Goal: Task Accomplishment & Management: Use online tool/utility

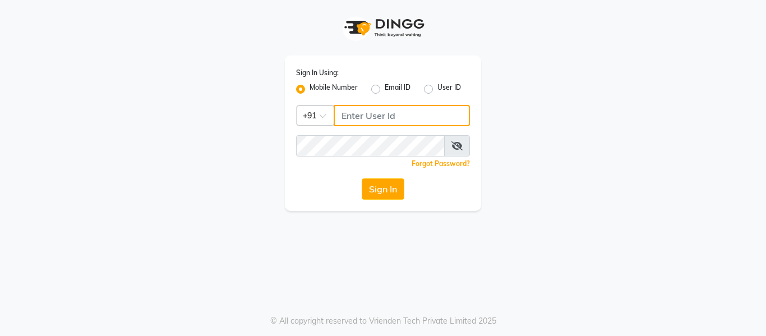
type input "7506358444"
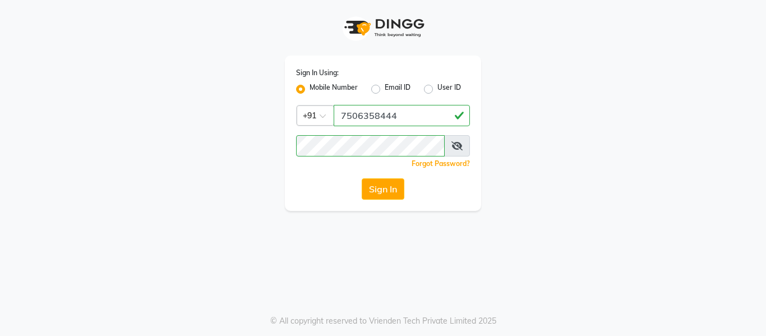
click at [393, 191] on button "Sign In" at bounding box center [383, 188] width 43 height 21
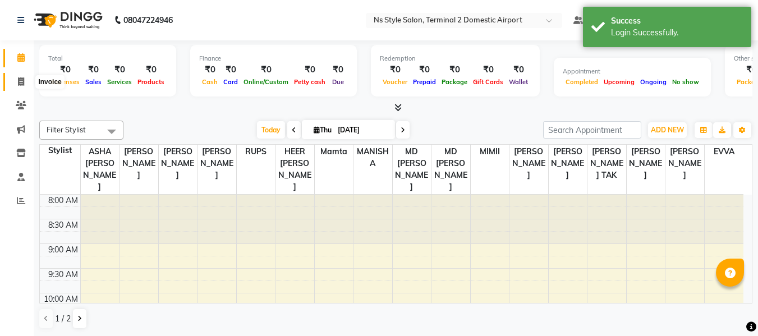
click at [21, 83] on icon at bounding box center [21, 81] width 6 height 8
select select "5661"
select select "service"
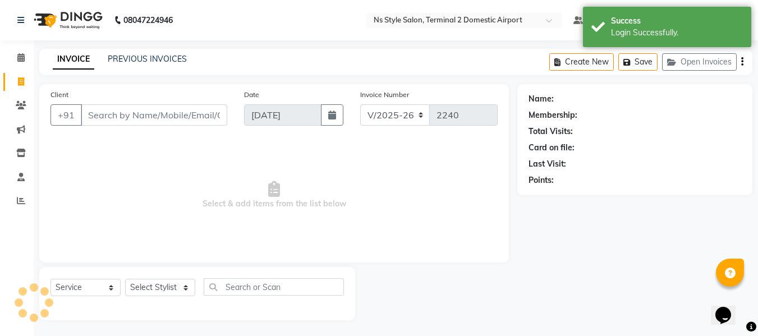
click at [110, 116] on input "Client" at bounding box center [154, 114] width 146 height 21
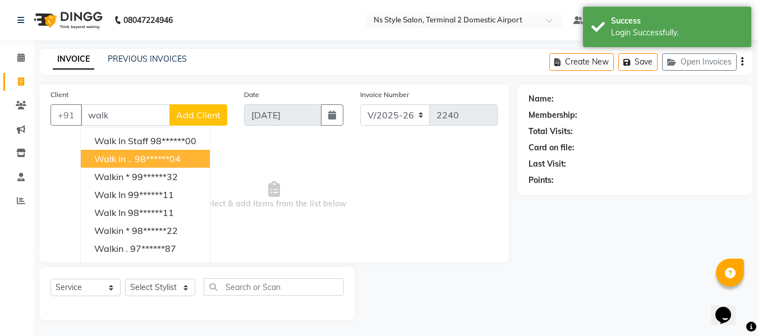
click at [117, 164] on button "Walk in .. 98******04" at bounding box center [145, 159] width 129 height 18
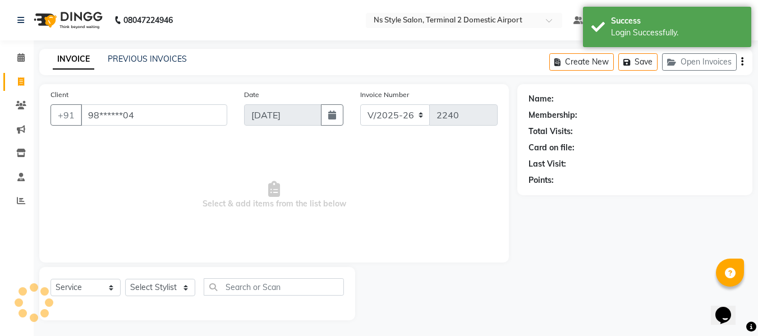
type input "98******04"
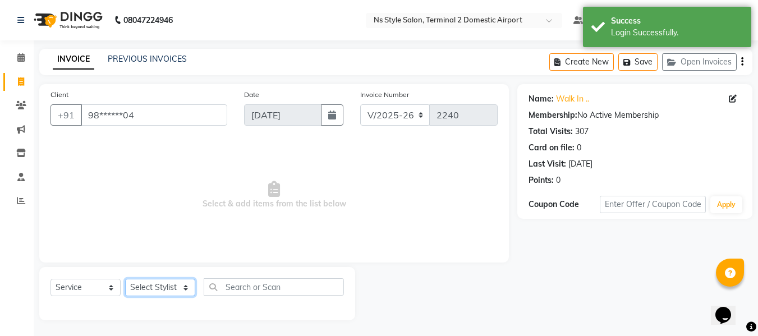
click at [163, 291] on select "Select Stylist ASHA [PERSON_NAME] [PERSON_NAME] EHATESHAM [PERSON_NAME] [PERSON…" at bounding box center [160, 287] width 70 height 17
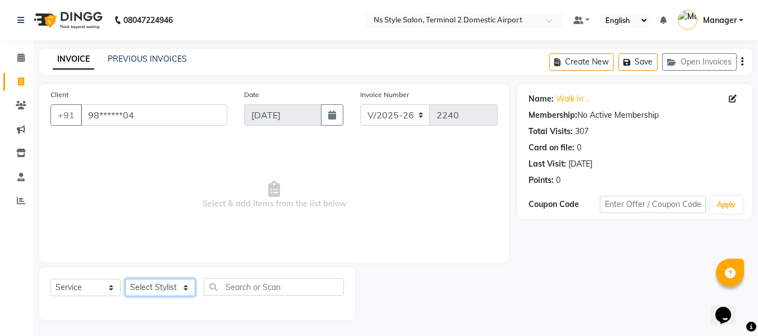
select select "45698"
click at [125, 279] on select "Select Stylist ASHA [PERSON_NAME] [PERSON_NAME] EHATESHAM [PERSON_NAME] [PERSON…" at bounding box center [160, 287] width 70 height 17
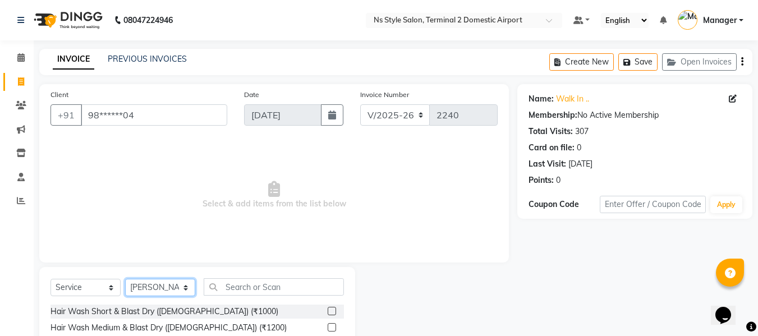
scroll to position [113, 0]
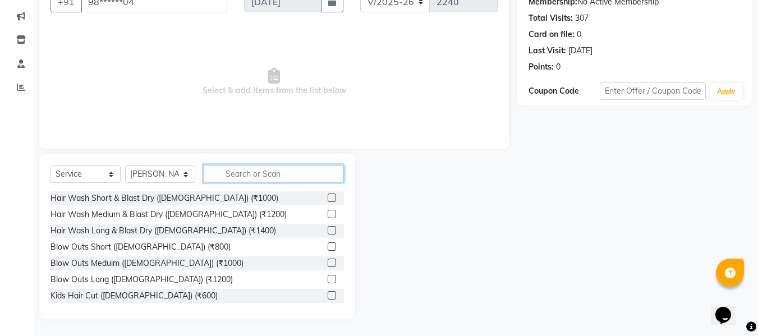
click at [286, 174] on input "text" at bounding box center [274, 173] width 140 height 17
